Goal: Task Accomplishment & Management: Manage account settings

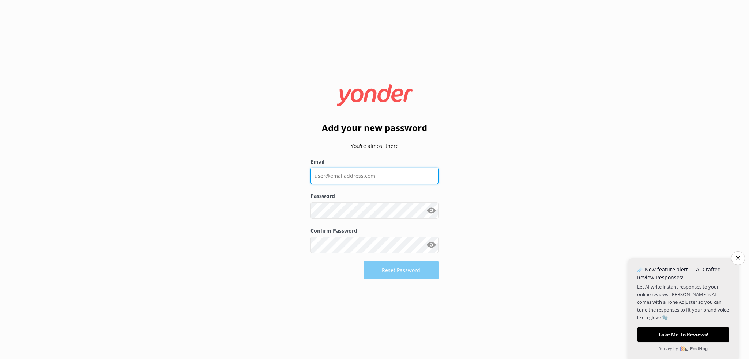
click at [371, 178] on input "Email" at bounding box center [374, 176] width 128 height 16
type input "[PERSON_NAME][EMAIL_ADDRESS][DOMAIN_NAME]"
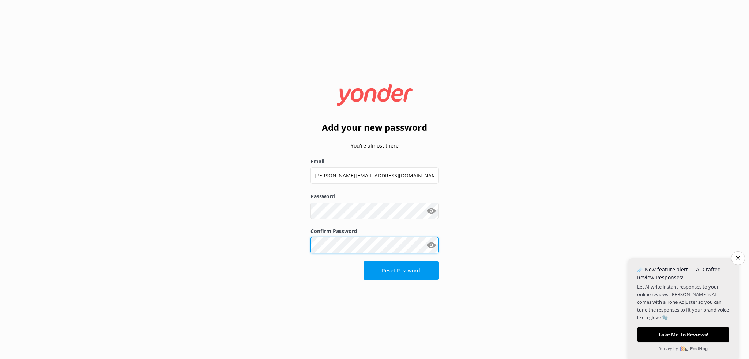
click button "Reset Password" at bounding box center [400, 271] width 75 height 18
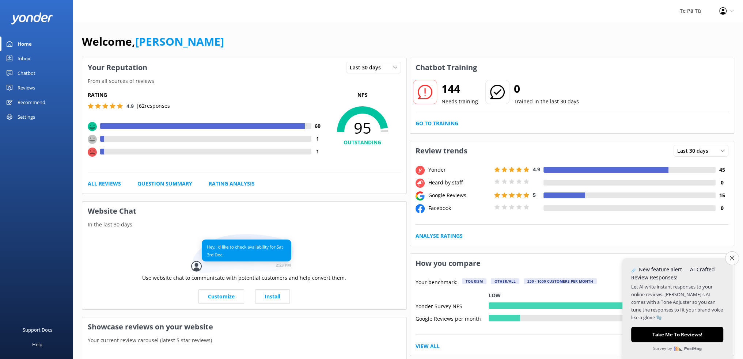
click at [30, 89] on div "Reviews" at bounding box center [27, 87] width 18 height 15
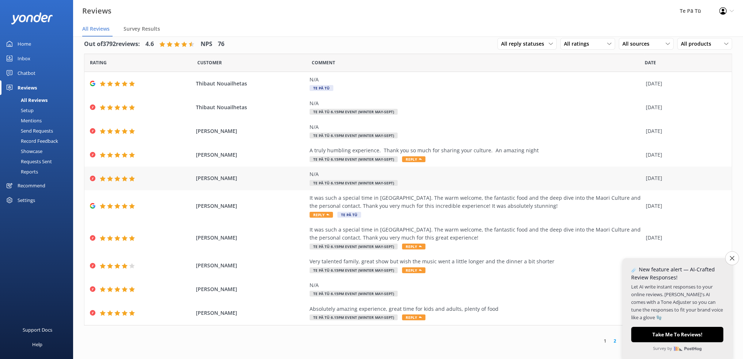
scroll to position [15, 0]
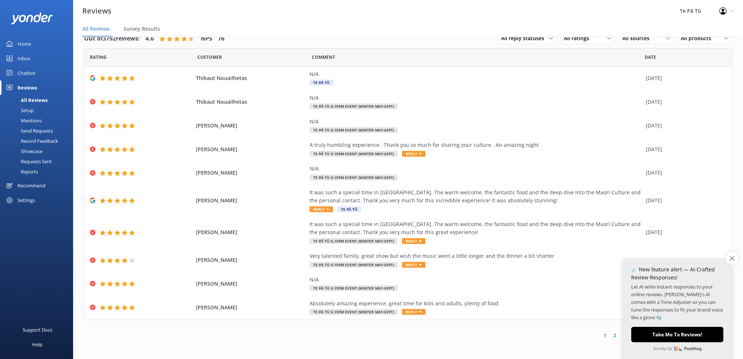
click at [734, 262] on button "Close survey" at bounding box center [731, 258] width 15 height 15
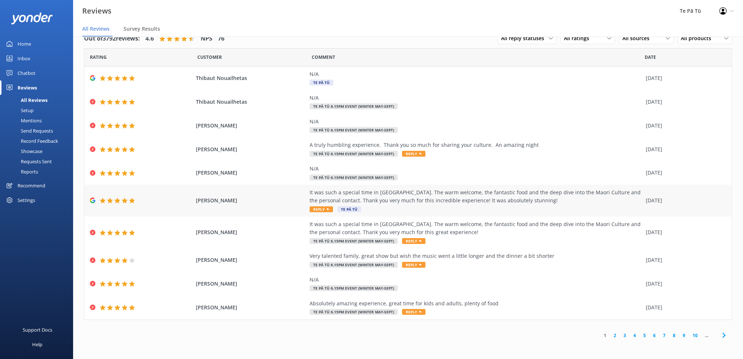
scroll to position [0, 0]
